Goal: Information Seeking & Learning: Learn about a topic

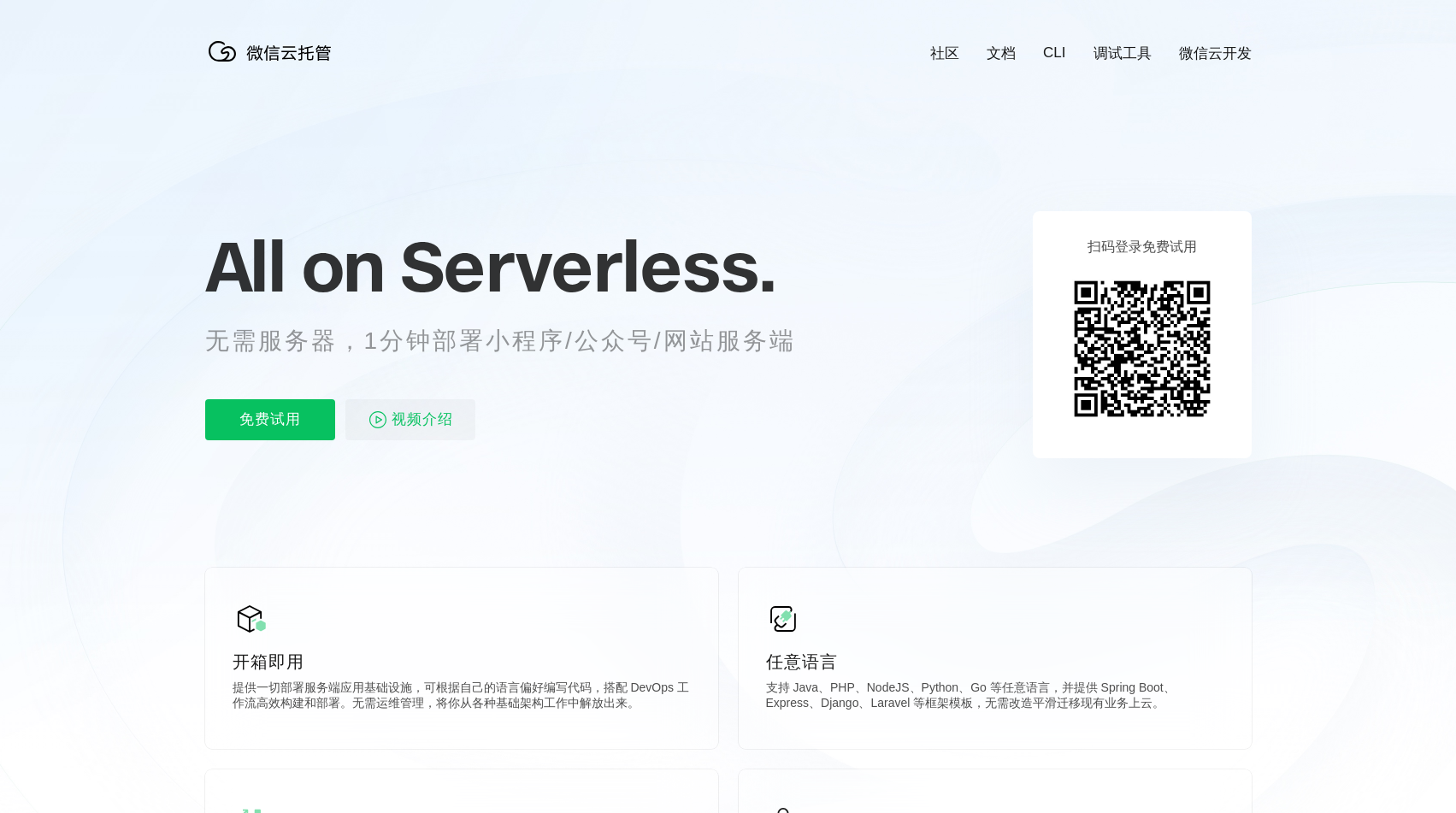
scroll to position [0, 3040]
click at [428, 343] on p "无需服务器，1分钟部署小程序/公众号/网站服务端" at bounding box center [515, 342] width 622 height 35
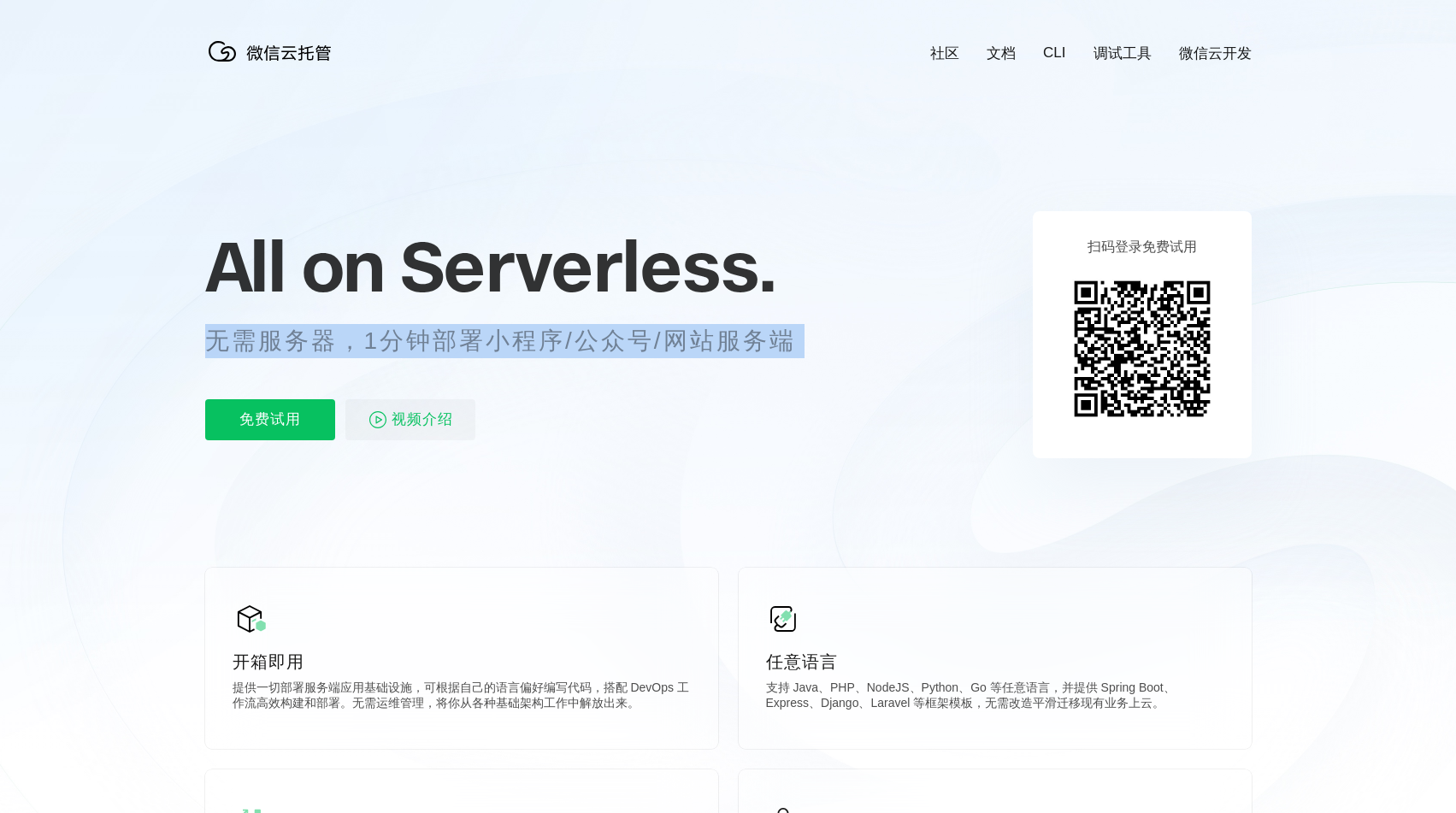
click at [428, 343] on p "无需服务器，1分钟部署小程序/公众号/网站服务端" at bounding box center [515, 342] width 622 height 35
click at [535, 350] on p "无需服务器，1分钟部署小程序/公众号/网站服务端" at bounding box center [515, 342] width 622 height 35
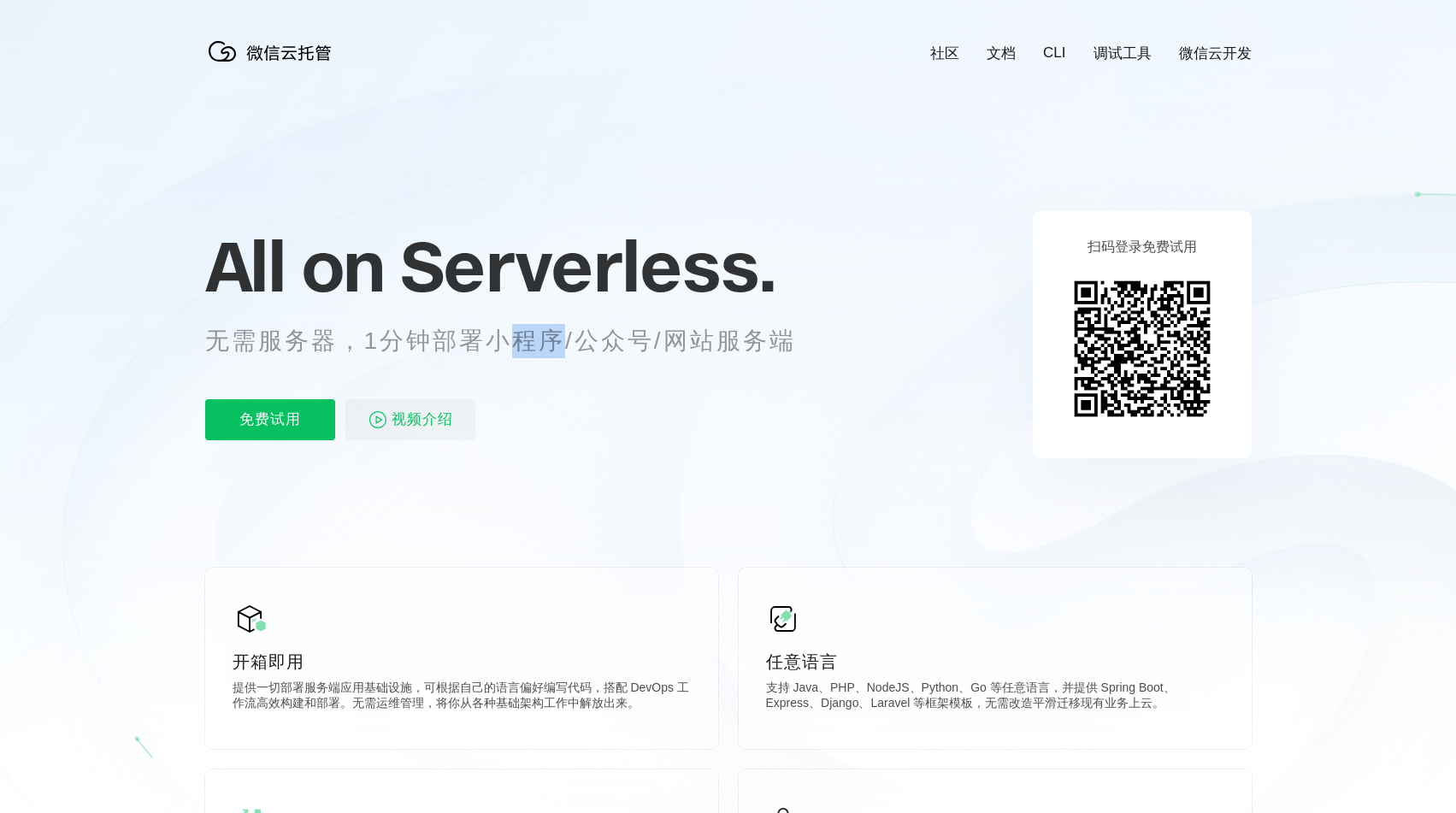
click at [535, 350] on p "无需服务器，1分钟部署小程序/公众号/网站服务端" at bounding box center [515, 342] width 622 height 35
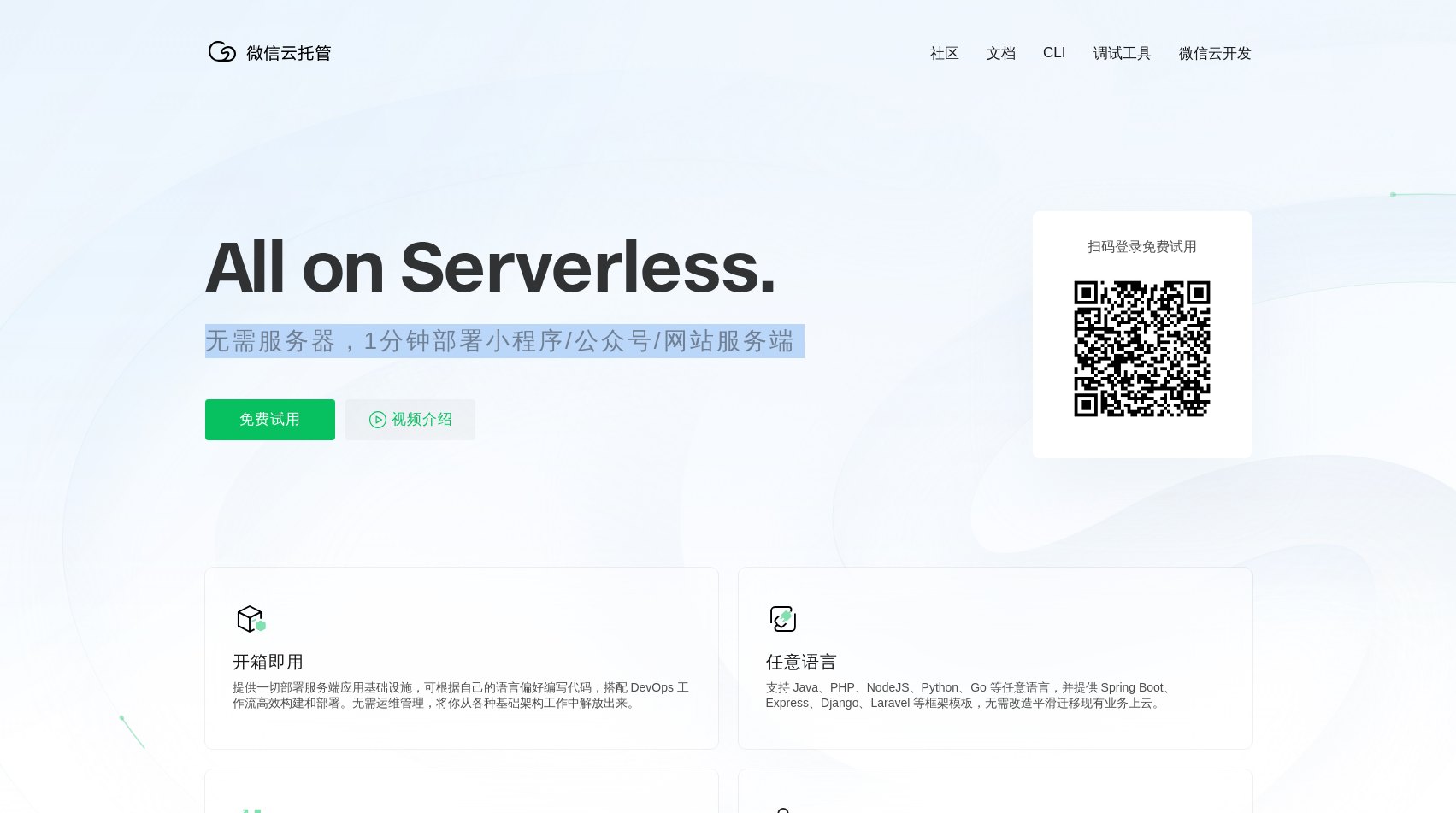
click at [535, 350] on p "无需服务器，1分钟部署小程序/公众号/网站服务端" at bounding box center [515, 342] width 622 height 35
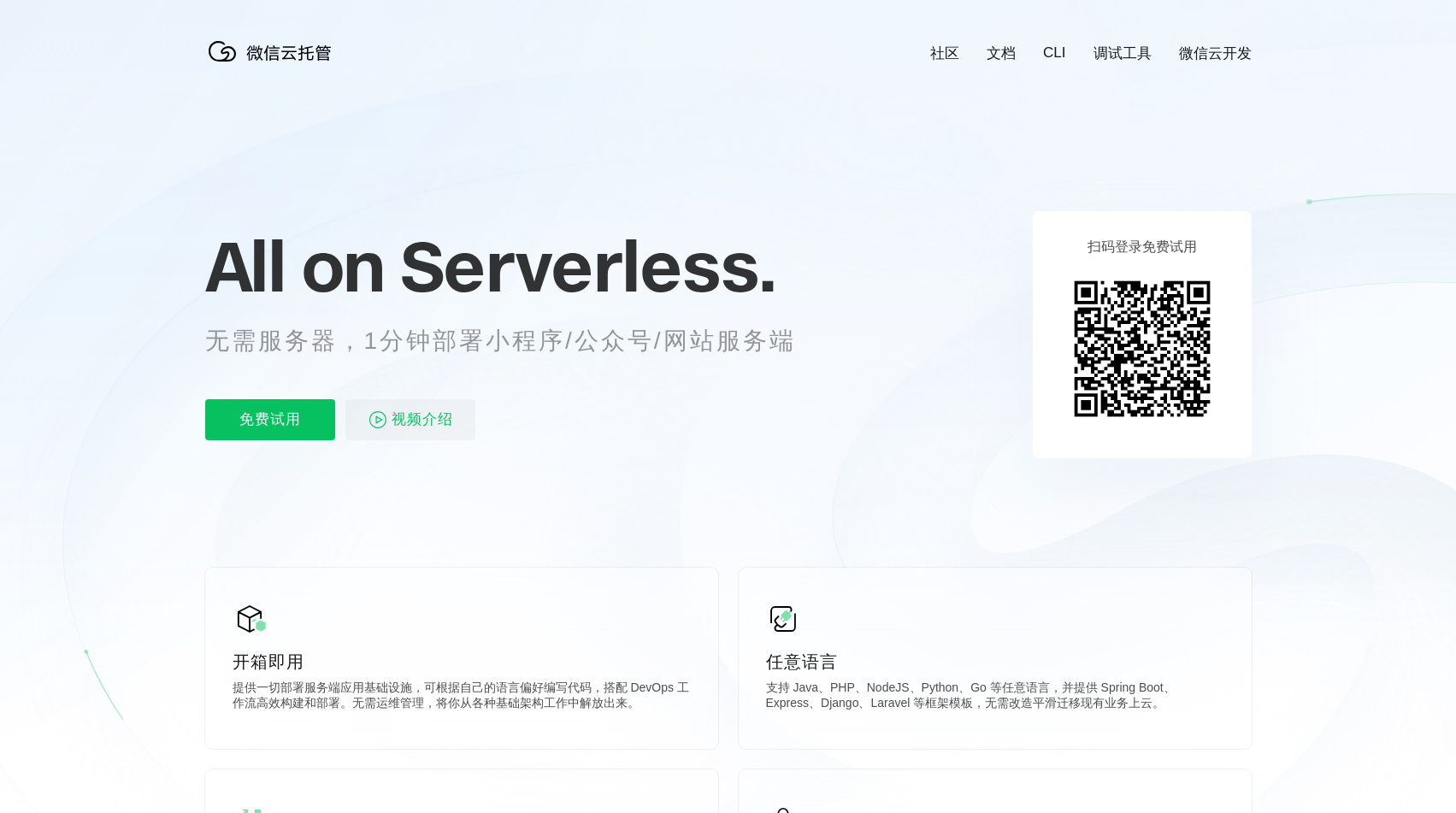
click at [536, 347] on p "无需服务器，1分钟部署小程序/公众号/网站服务端" at bounding box center [515, 342] width 622 height 35
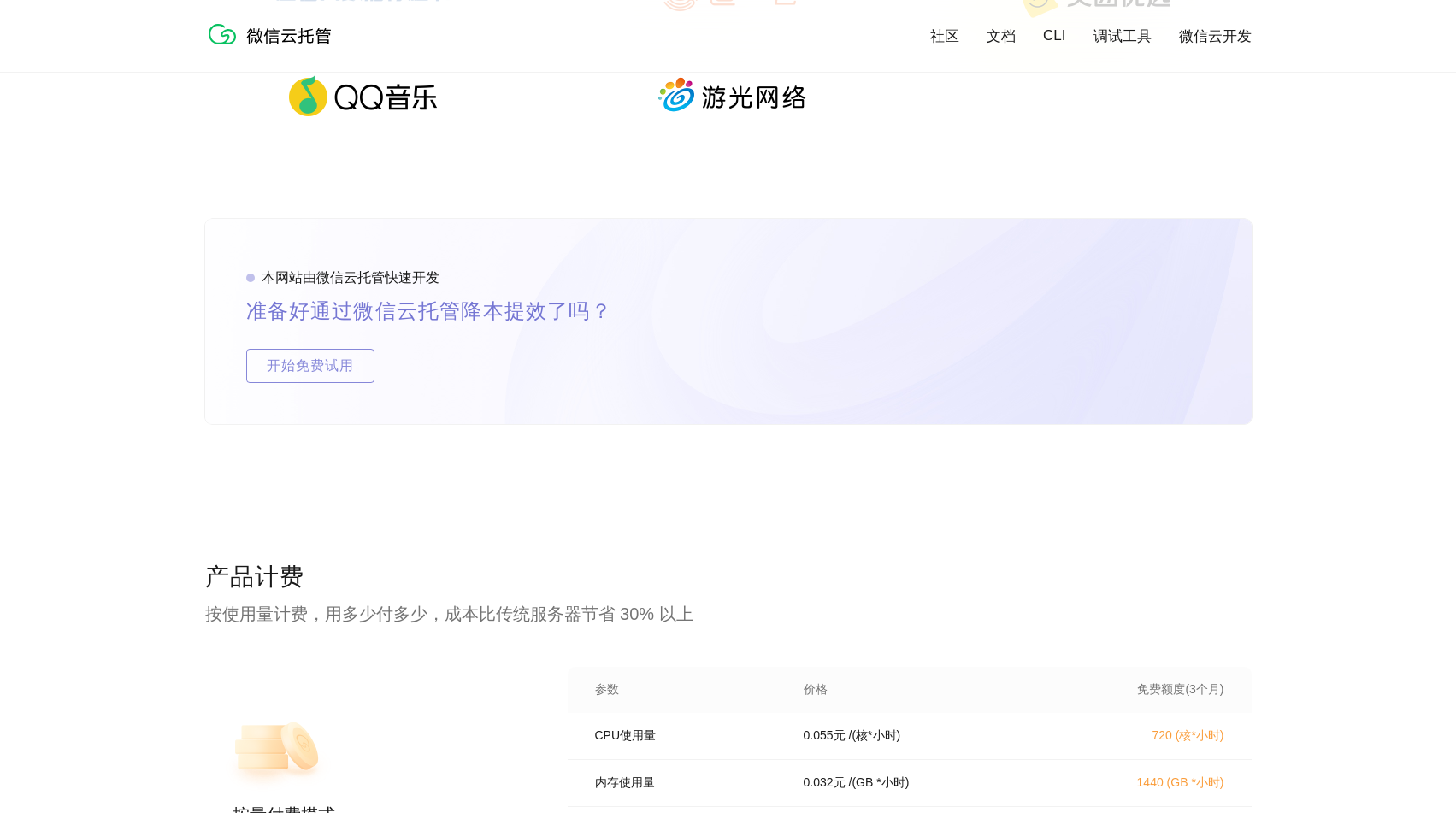
scroll to position [2964, 0]
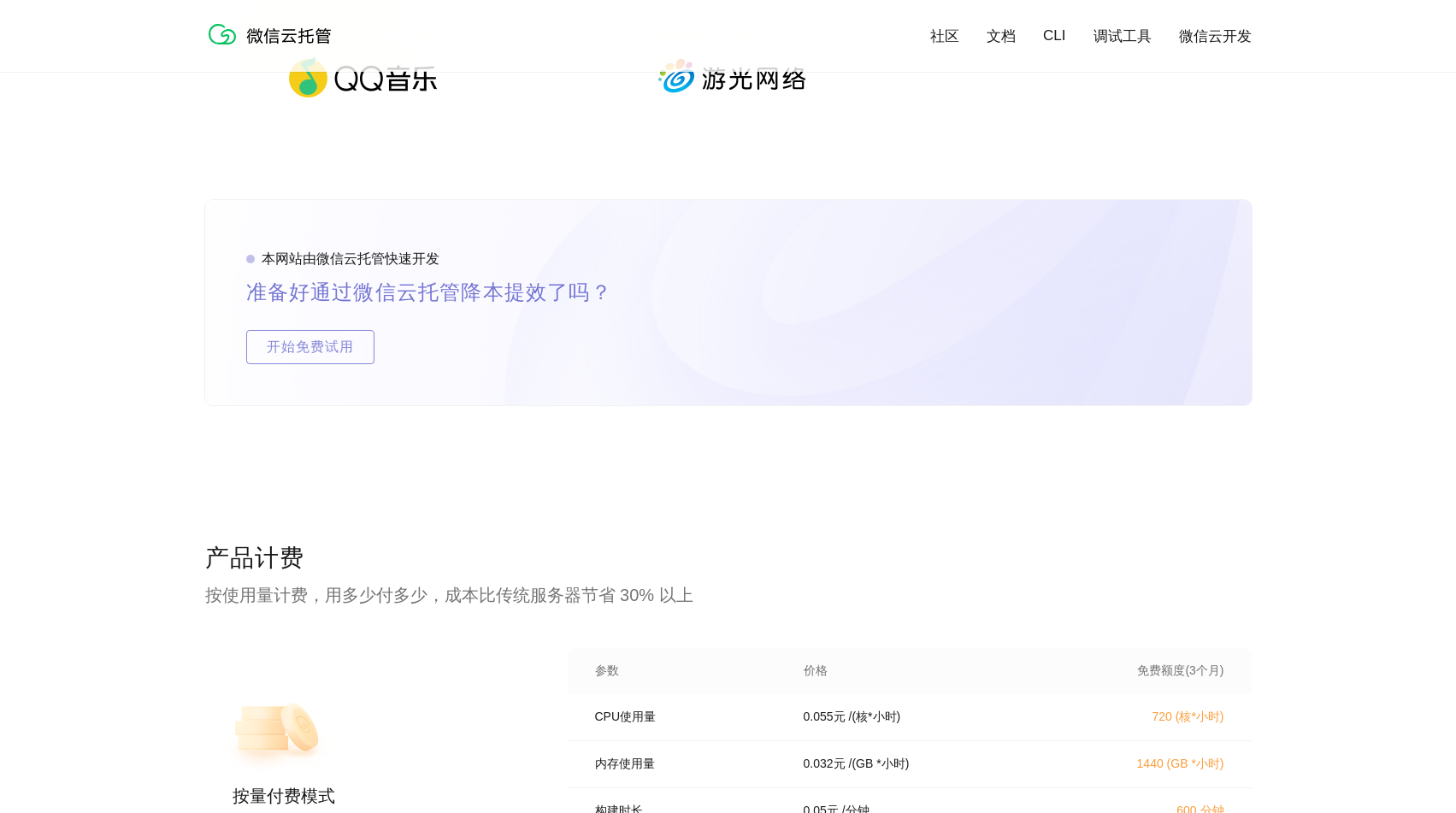
click at [466, 597] on p "按使用量计费，用多少付多少，成本比传统服务器节省 30% 以上" at bounding box center [728, 595] width 1046 height 24
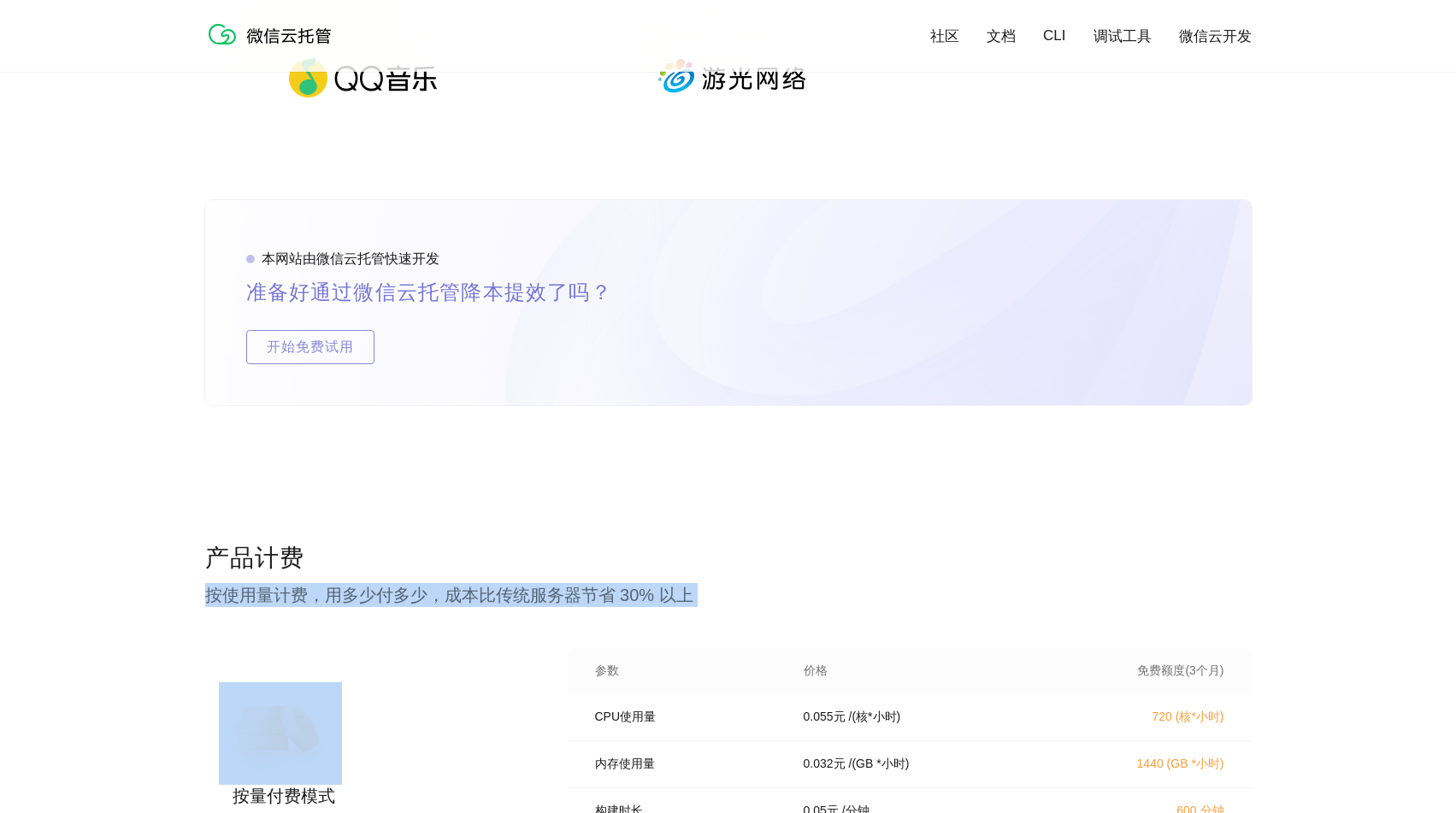
click at [466, 597] on p "按使用量计费，用多少付多少，成本比传统服务器节省 30% 以上" at bounding box center [728, 595] width 1046 height 24
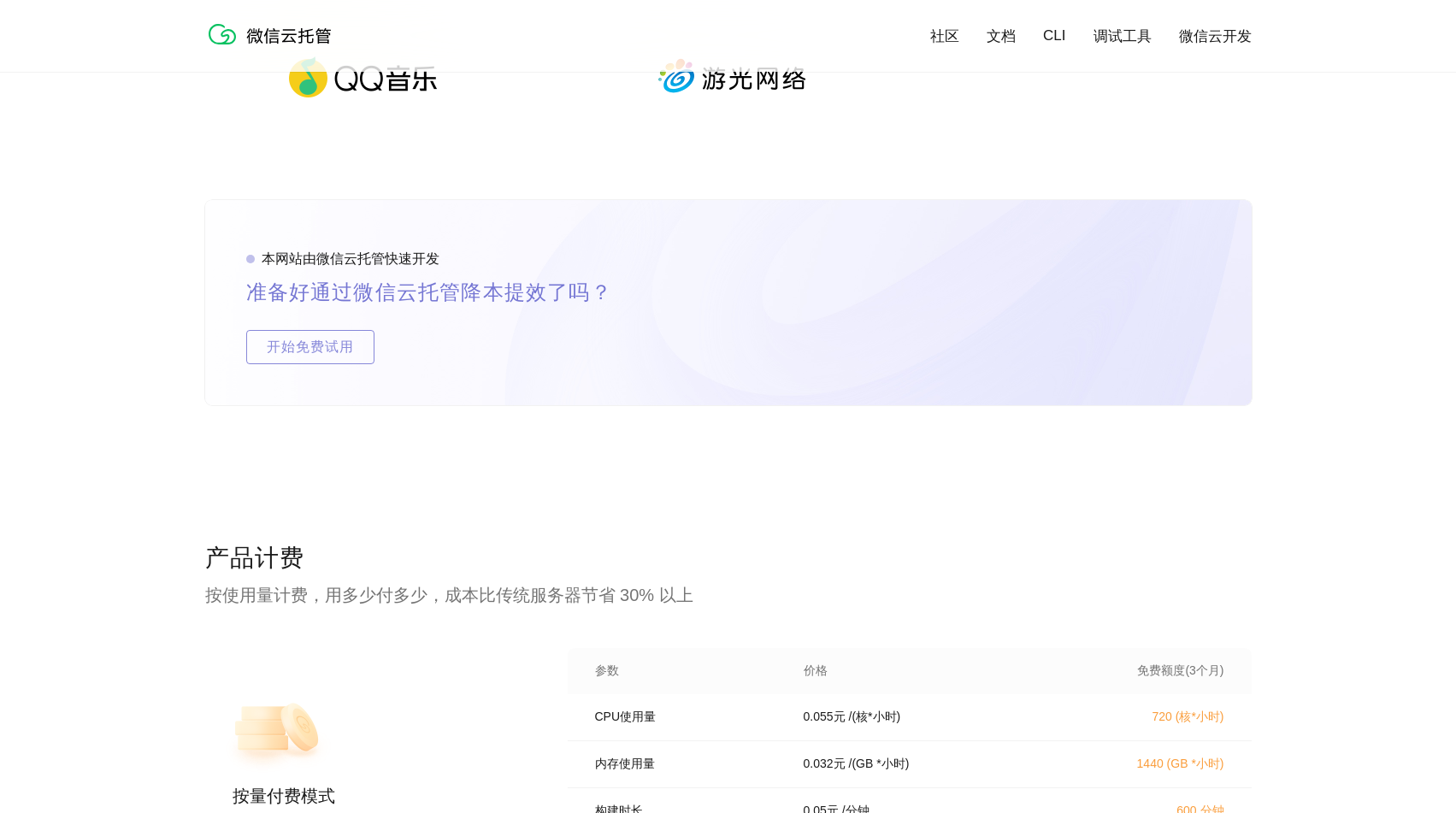
click at [774, 598] on p "按使用量计费，用多少付多少，成本比传统服务器节省 30% 以上" at bounding box center [728, 595] width 1046 height 24
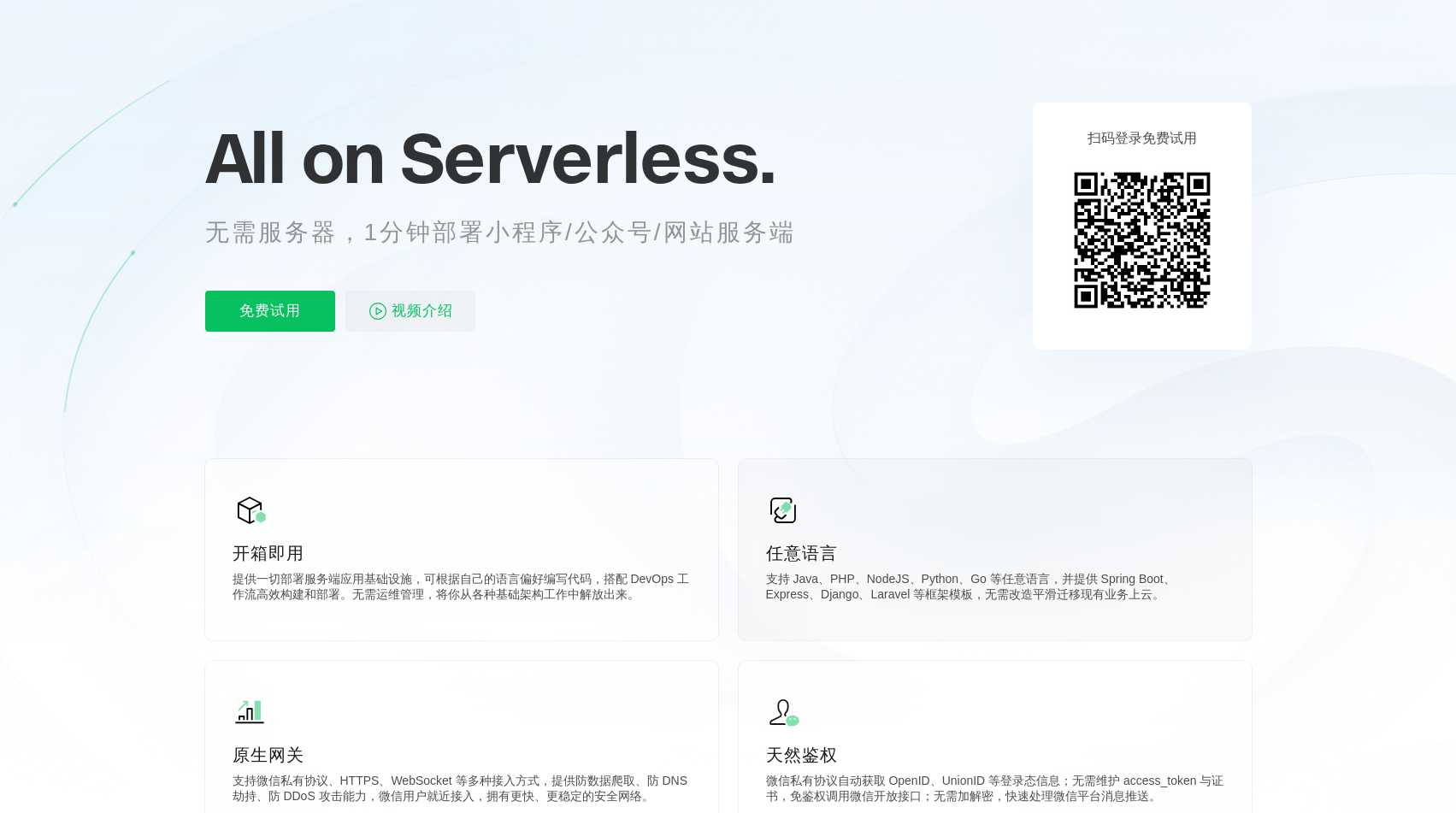
scroll to position [410, 0]
